Goal: Task Accomplishment & Management: Manage account settings

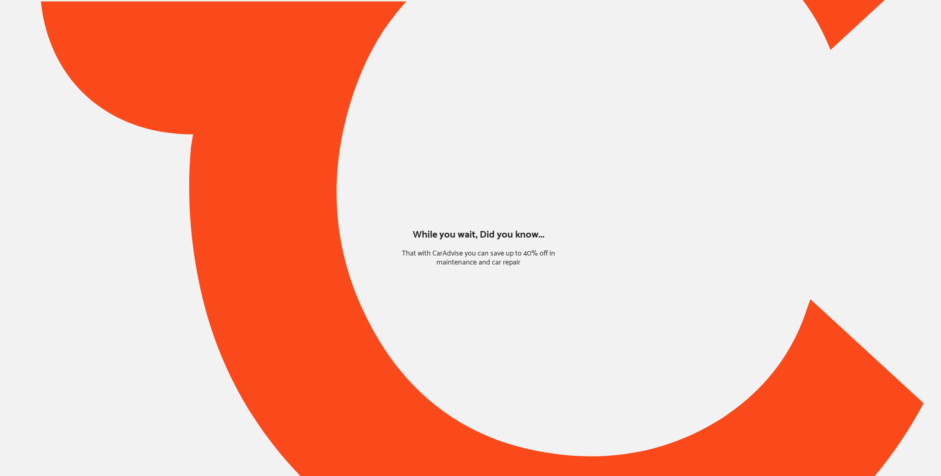
type input "*****"
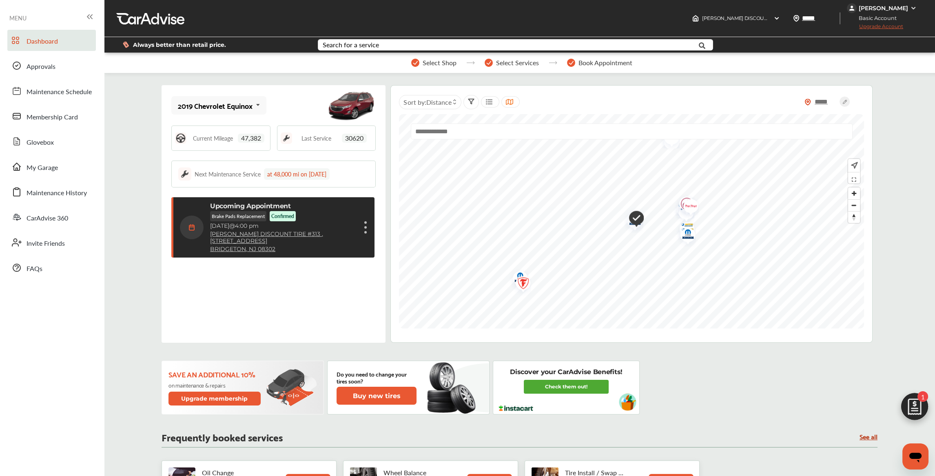
click at [860, 4] on div "[PERSON_NAME]" at bounding box center [882, 7] width 49 height 7
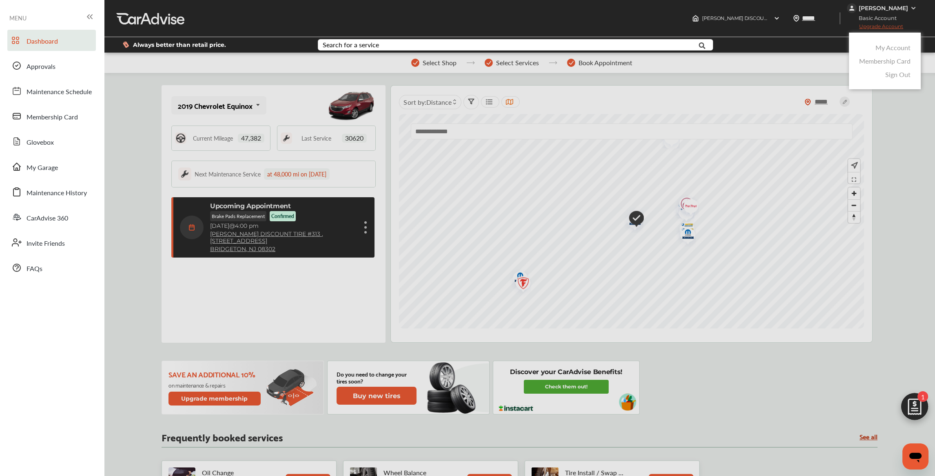
click at [877, 48] on link "My Account" at bounding box center [892, 47] width 35 height 9
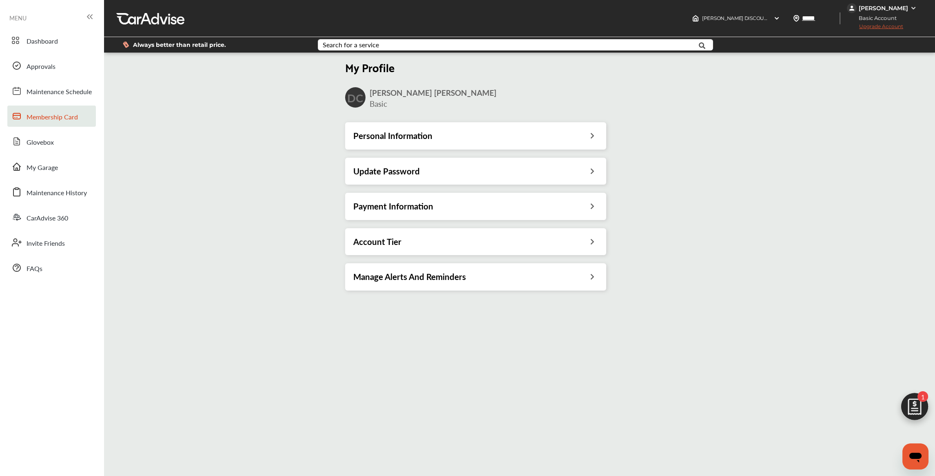
click at [69, 119] on span "Membership Card" at bounding box center [52, 117] width 51 height 11
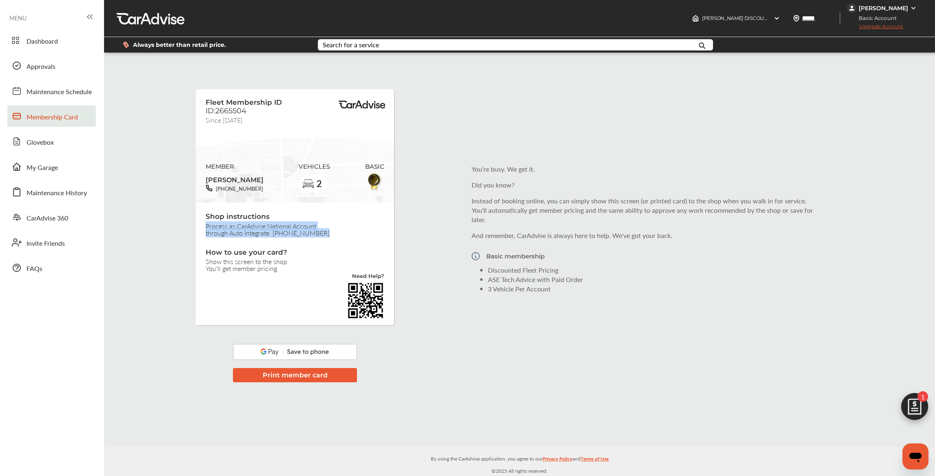
drag, startPoint x: 204, startPoint y: 228, endPoint x: 323, endPoint y: 236, distance: 118.5
click at [323, 236] on span "Process as CarAdvise National Account through Auto Integrate. [PHONE_NUMBER]" at bounding box center [294, 230] width 179 height 14
